Goal: Transaction & Acquisition: Obtain resource

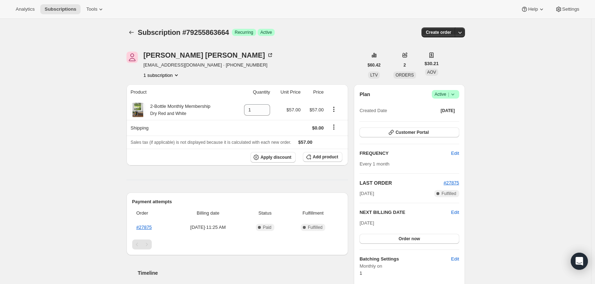
click at [136, 32] on button "Subscriptions" at bounding box center [131, 32] width 10 height 10
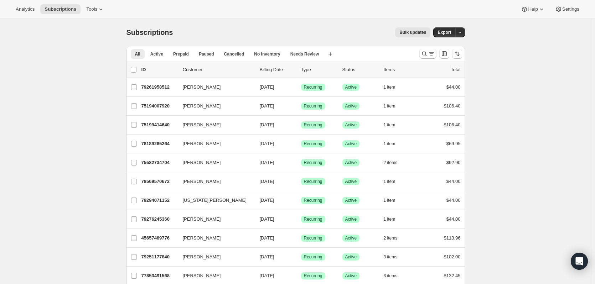
click at [139, 53] on span "All" at bounding box center [137, 54] width 5 height 6
click at [431, 51] on icon "Search and filter results" at bounding box center [431, 53] width 7 height 7
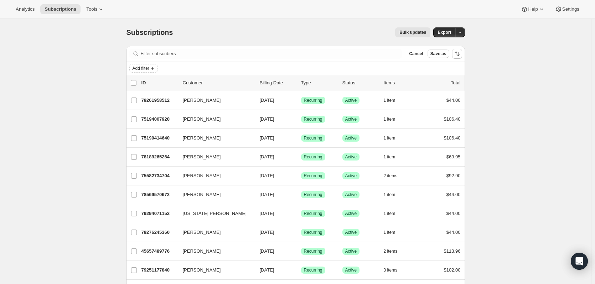
click at [151, 72] on button "Add filter" at bounding box center [143, 68] width 29 height 9
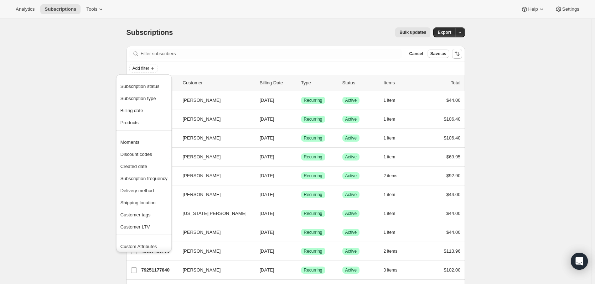
click at [140, 168] on span "Created date" at bounding box center [133, 166] width 27 height 5
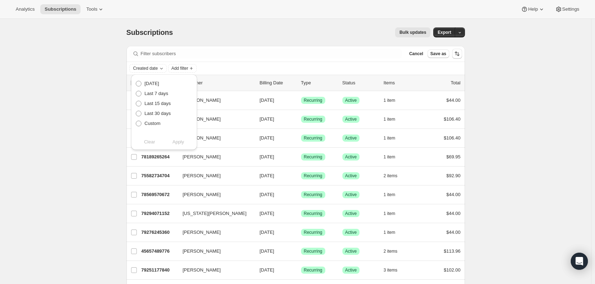
click at [151, 124] on span "Custom" at bounding box center [153, 123] width 16 height 5
click at [136, 121] on input "Custom" at bounding box center [136, 121] width 0 height 0
radio input "true"
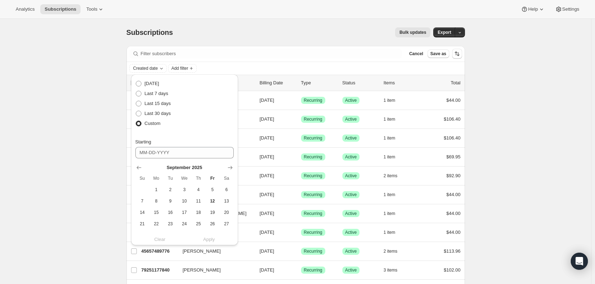
click at [155, 188] on span "1" at bounding box center [156, 190] width 8 height 6
click at [212, 203] on span "12" at bounding box center [212, 201] width 8 height 6
click at [154, 187] on span "1" at bounding box center [156, 190] width 8 height 6
type input "[DATE]"
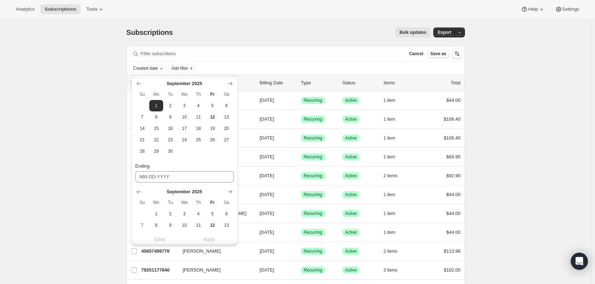
scroll to position [97, 0]
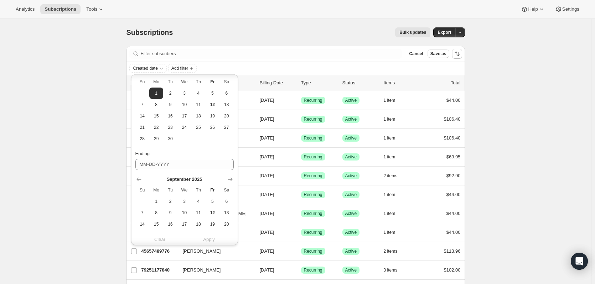
click at [213, 214] on span "12" at bounding box center [212, 213] width 8 height 6
type input "[DATE]"
click at [211, 240] on span "Apply" at bounding box center [209, 239] width 12 height 7
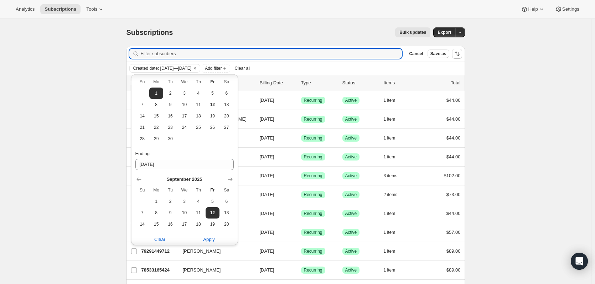
click at [286, 52] on input "Filter subscribers" at bounding box center [272, 54] width 262 height 10
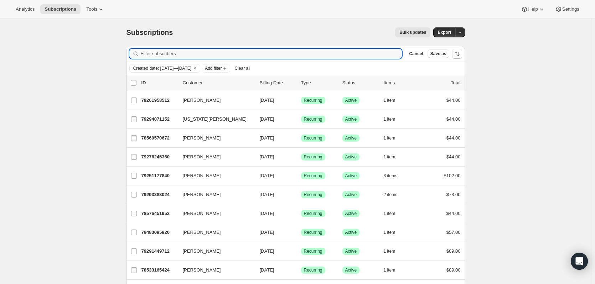
click at [228, 67] on icon "Add filter" at bounding box center [225, 69] width 6 height 6
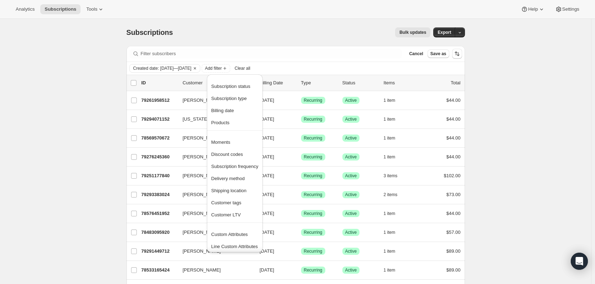
click at [223, 121] on span "Products" at bounding box center [220, 122] width 18 height 5
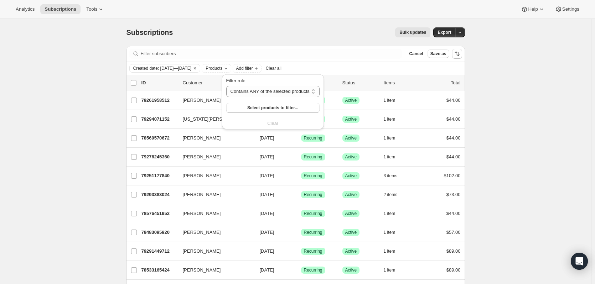
click at [276, 108] on span "Select products to filter..." at bounding box center [272, 108] width 51 height 6
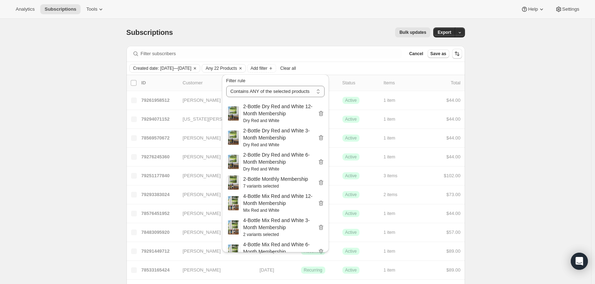
click at [285, 38] on div "Subscriptions. This page is ready Subscriptions Bulk updates More actions Bulk …" at bounding box center [295, 32] width 338 height 27
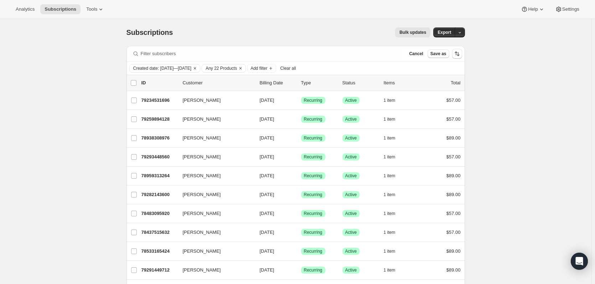
click at [462, 31] on icon "button" at bounding box center [459, 32] width 5 height 5
click at [135, 83] on input "0 selected" at bounding box center [134, 83] width 6 height 6
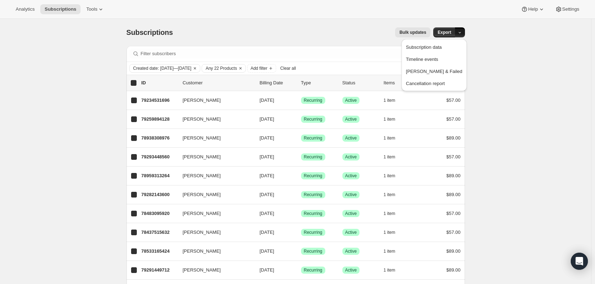
checkbox input "true"
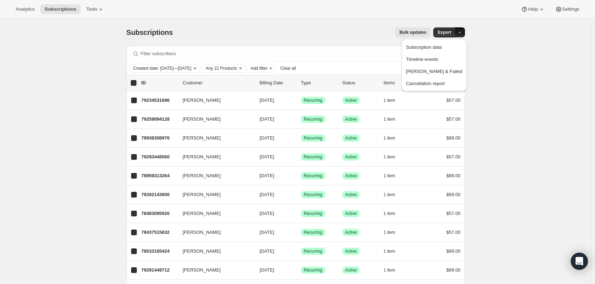
checkbox input "true"
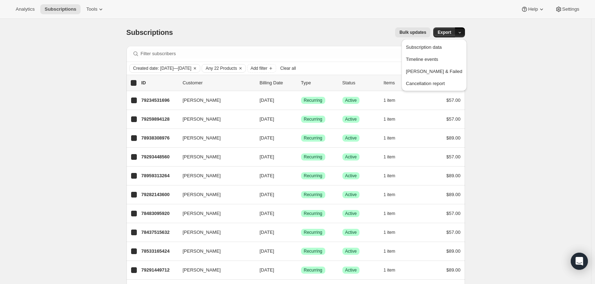
checkbox input "true"
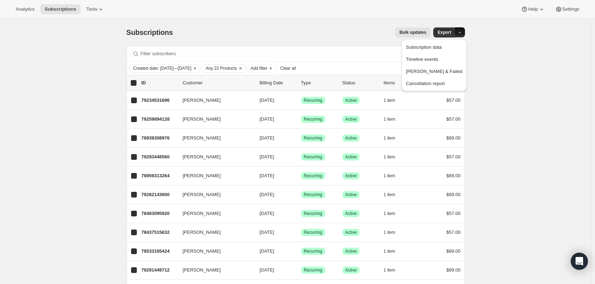
checkbox input "true"
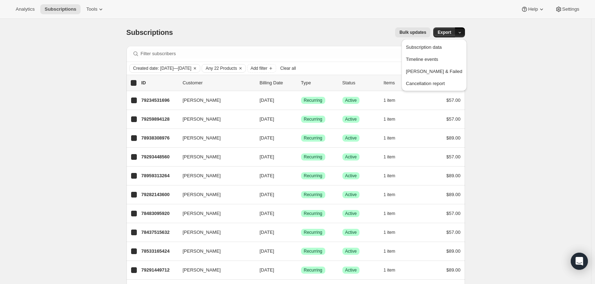
checkbox input "true"
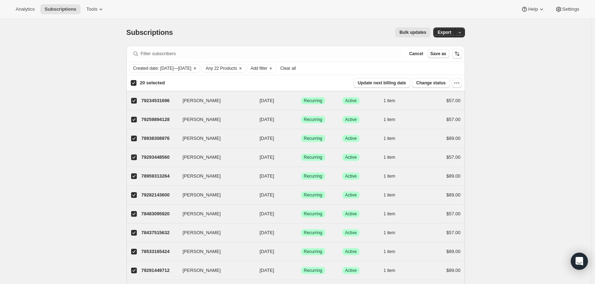
click at [461, 32] on icon "button" at bounding box center [459, 32] width 5 height 5
click at [438, 48] on span "Subscription data" at bounding box center [424, 47] width 36 height 5
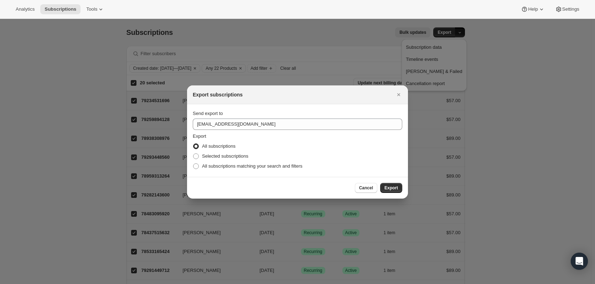
click at [196, 166] on span ":rcp:" at bounding box center [196, 167] width 6 height 6
click at [193, 164] on input "All subscriptions matching your search and filters" at bounding box center [193, 164] width 0 height 0
radio input "true"
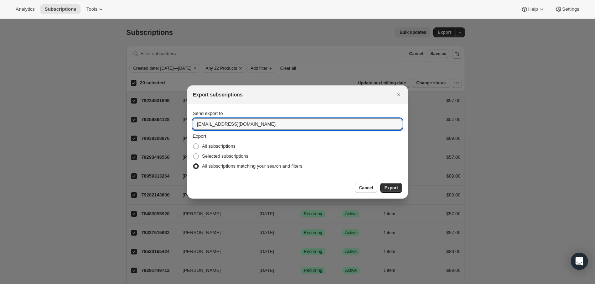
drag, startPoint x: 207, startPoint y: 124, endPoint x: 149, endPoint y: 125, distance: 58.4
type input "[EMAIL_ADDRESS][DOMAIN_NAME]"
click at [396, 188] on span "Export" at bounding box center [391, 188] width 14 height 6
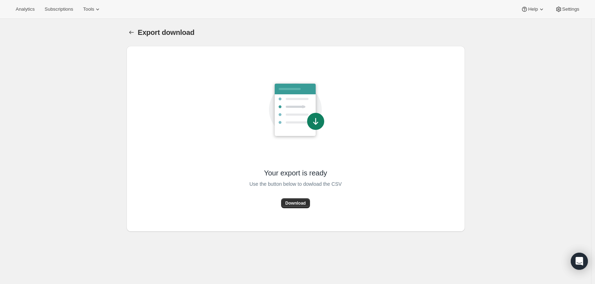
click at [297, 204] on span "Download" at bounding box center [295, 204] width 20 height 6
